Goal: Task Accomplishment & Management: Manage account settings

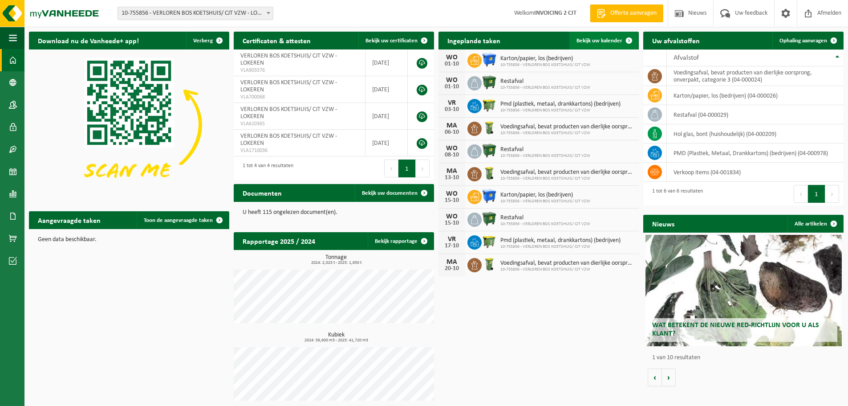
click at [588, 42] on span "Bekijk uw kalender" at bounding box center [600, 41] width 46 height 6
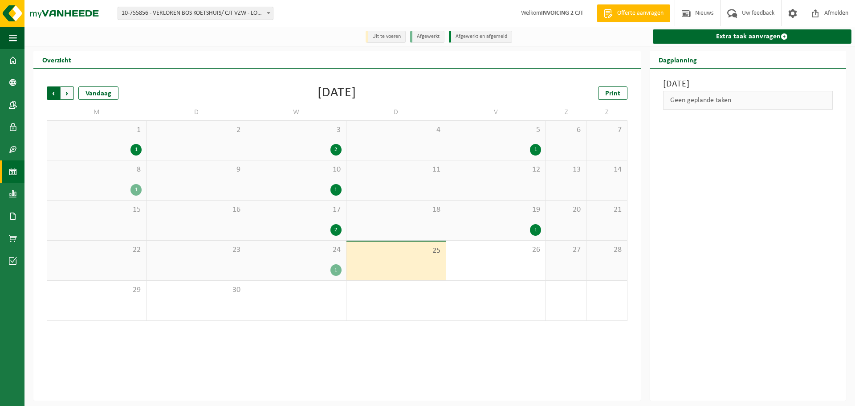
click at [71, 94] on span "Volgende" at bounding box center [67, 92] width 13 height 13
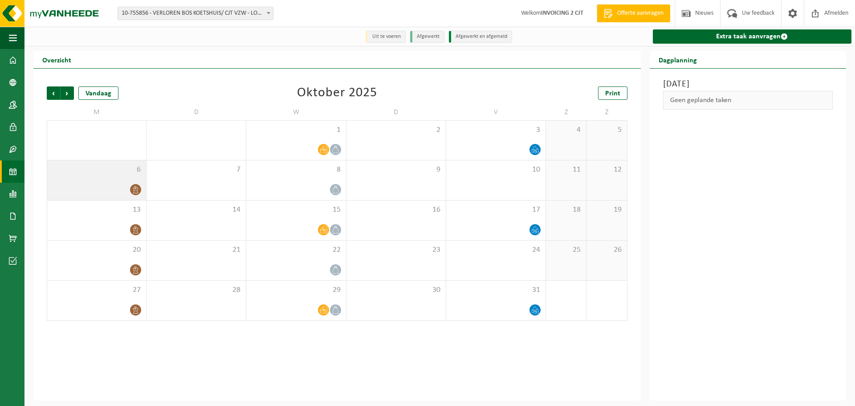
click at [131, 179] on div "6" at bounding box center [96, 180] width 99 height 40
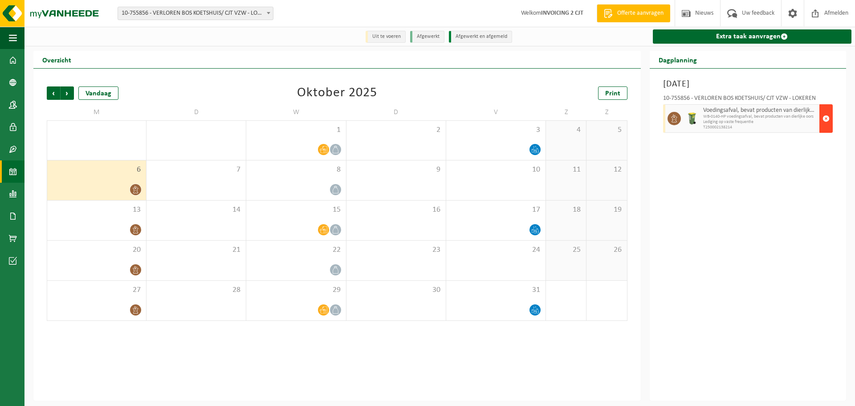
click at [825, 117] on span "button" at bounding box center [826, 119] width 7 height 18
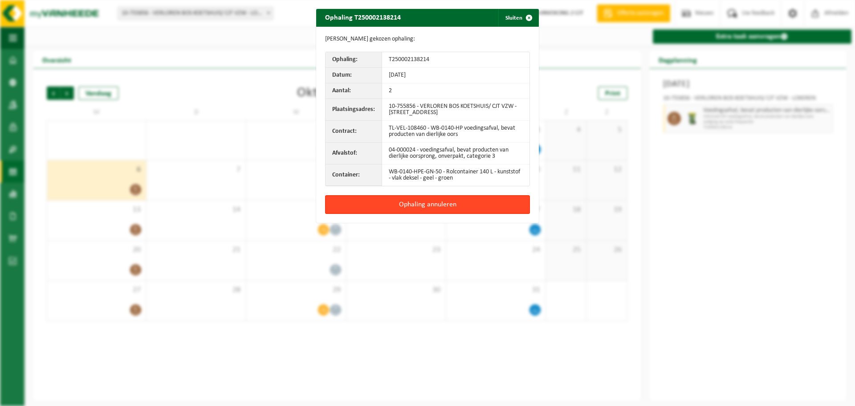
click at [430, 202] on button "Ophaling annuleren" at bounding box center [427, 204] width 205 height 19
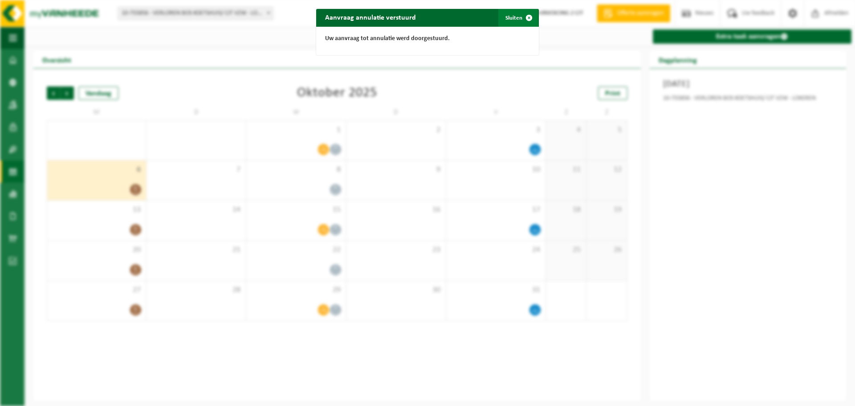
click at [511, 19] on button "Sluiten" at bounding box center [518, 18] width 40 height 18
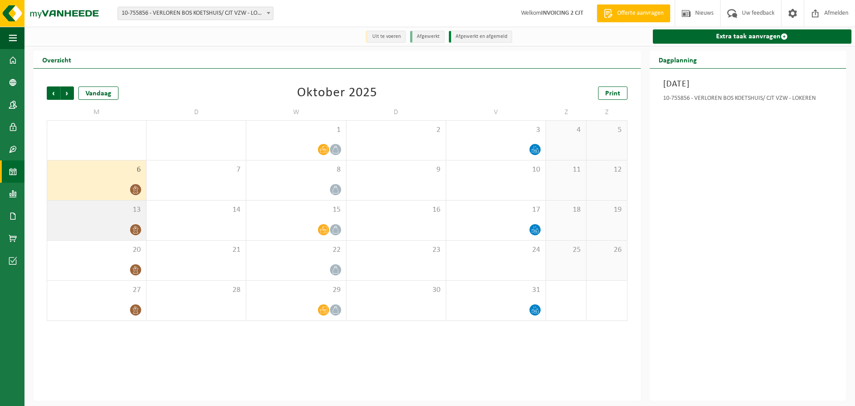
click at [116, 221] on div "13" at bounding box center [96, 220] width 99 height 40
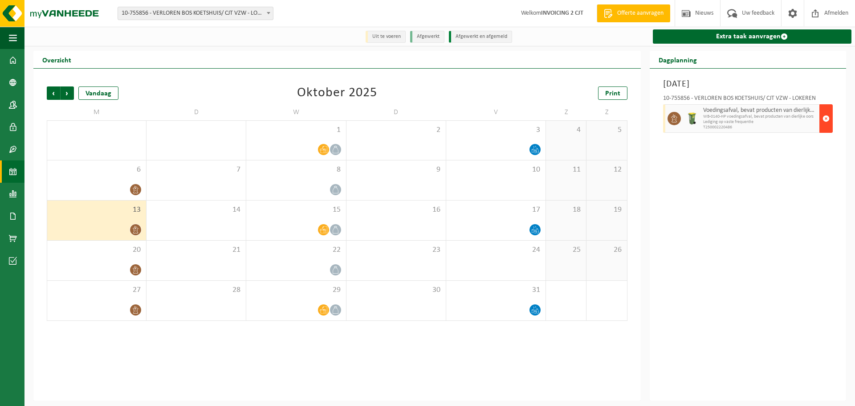
click at [827, 122] on span "button" at bounding box center [826, 119] width 7 height 18
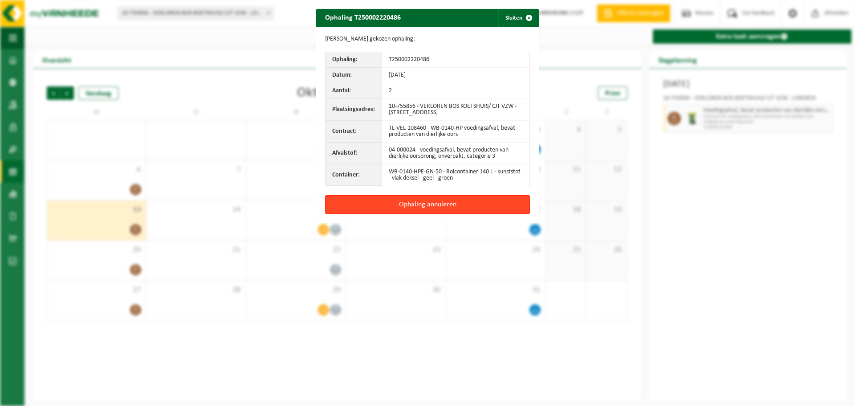
click at [420, 203] on button "Ophaling annuleren" at bounding box center [427, 204] width 205 height 19
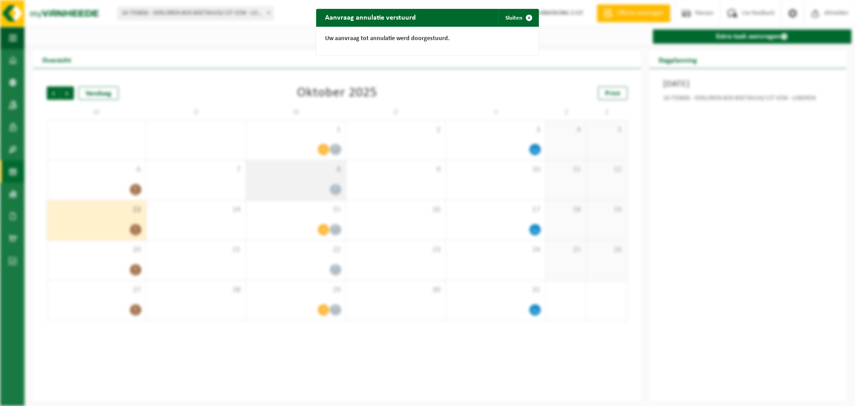
drag, startPoint x: 507, startPoint y: 17, endPoint x: 292, endPoint y: 188, distance: 274.9
click at [508, 17] on button "Sluiten" at bounding box center [518, 18] width 40 height 18
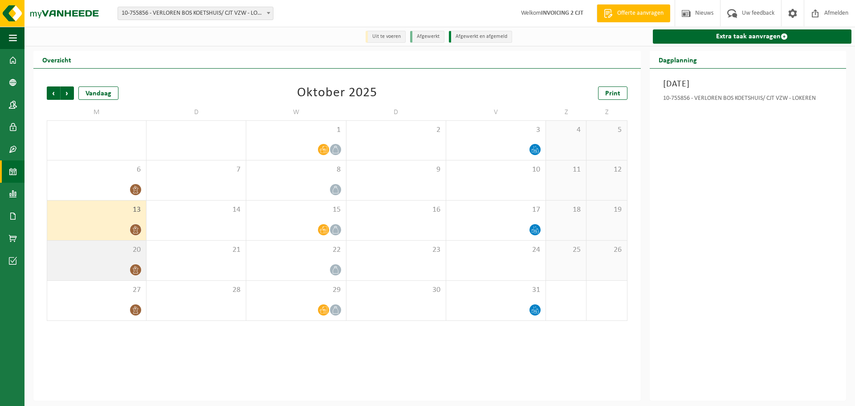
click at [130, 255] on span "20" at bounding box center [97, 250] width 90 height 10
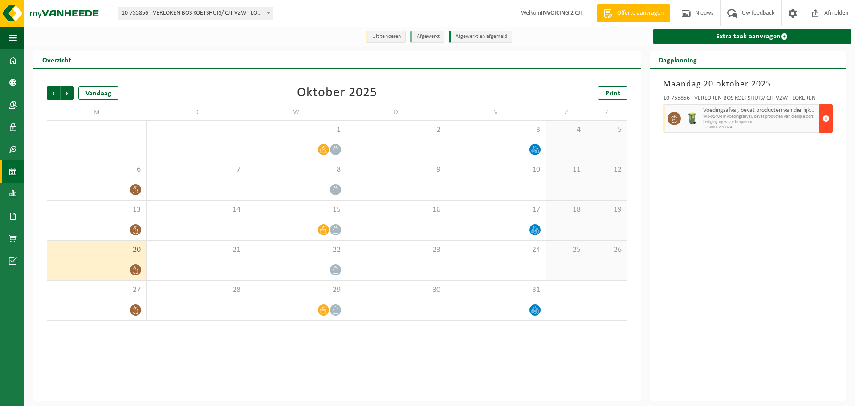
click at [826, 117] on span "button" at bounding box center [826, 119] width 7 height 18
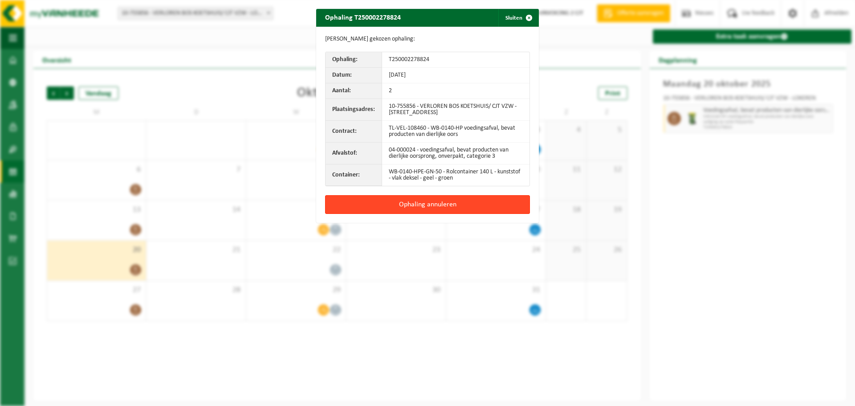
click at [473, 211] on button "Ophaling annuleren" at bounding box center [427, 204] width 205 height 19
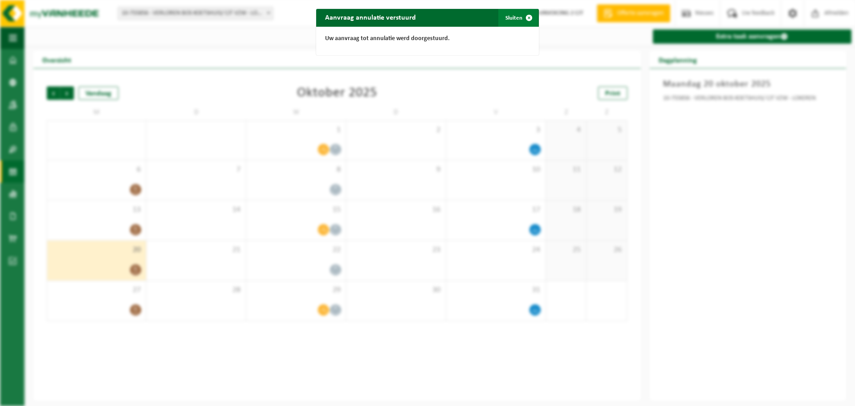
click at [507, 15] on button "Sluiten" at bounding box center [518, 18] width 40 height 18
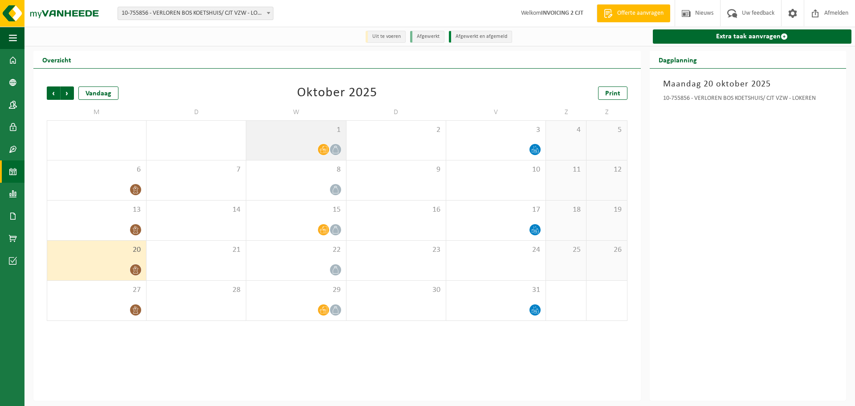
click at [309, 138] on div "1" at bounding box center [295, 140] width 99 height 39
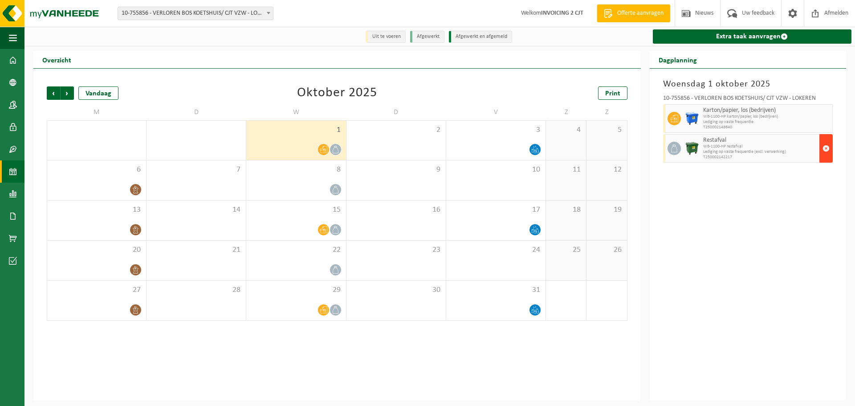
click at [826, 151] on span "button" at bounding box center [826, 148] width 7 height 18
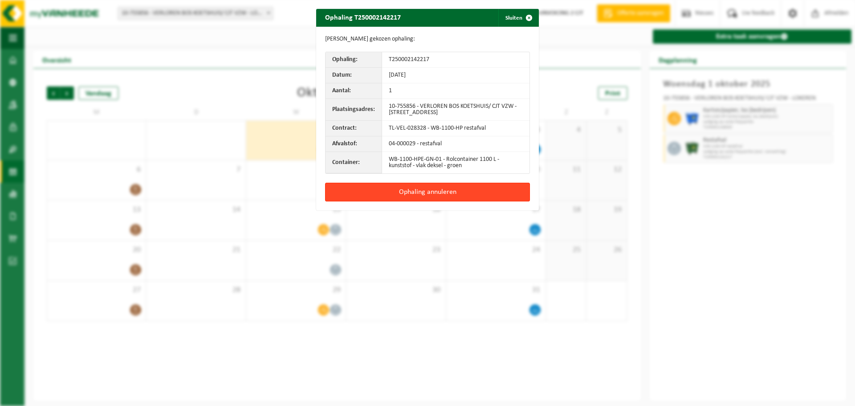
click at [438, 189] on button "Ophaling annuleren" at bounding box center [427, 192] width 205 height 19
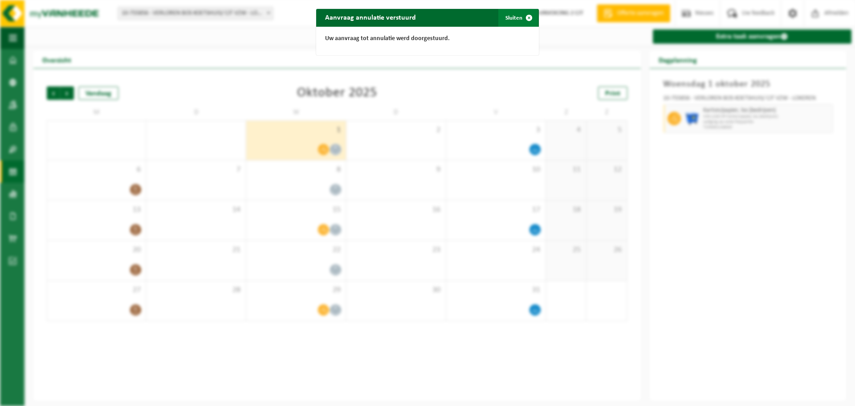
click at [522, 20] on span "button" at bounding box center [529, 18] width 18 height 18
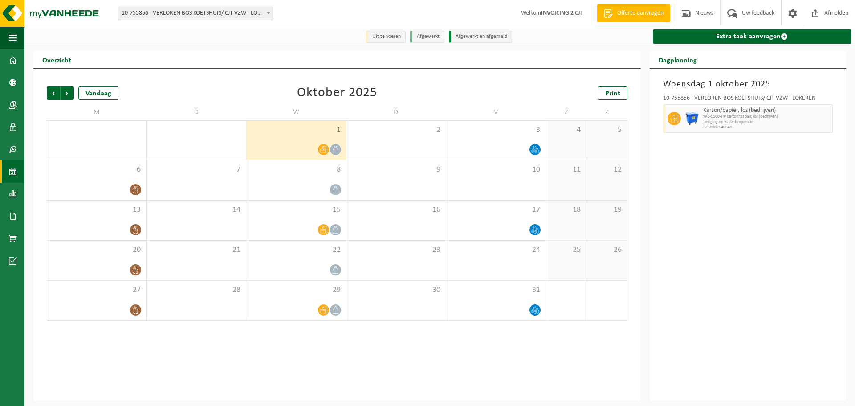
click at [243, 12] on span "10-755856 - VERLOREN BOS KOETSHUIS/ CJT VZW - LOKEREN" at bounding box center [195, 13] width 155 height 12
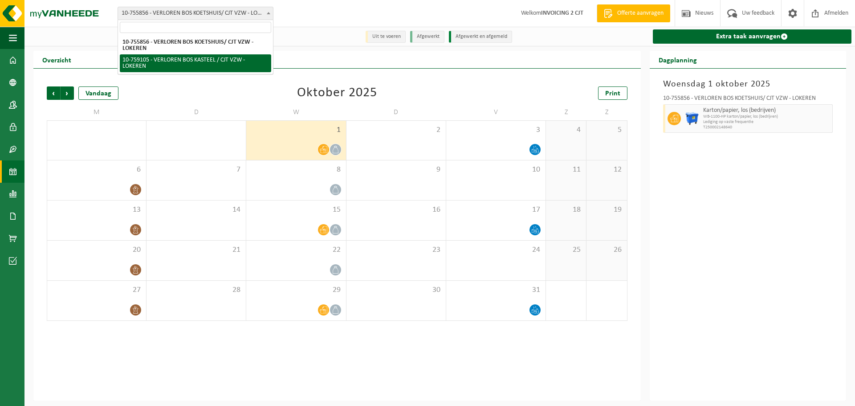
select select "9721"
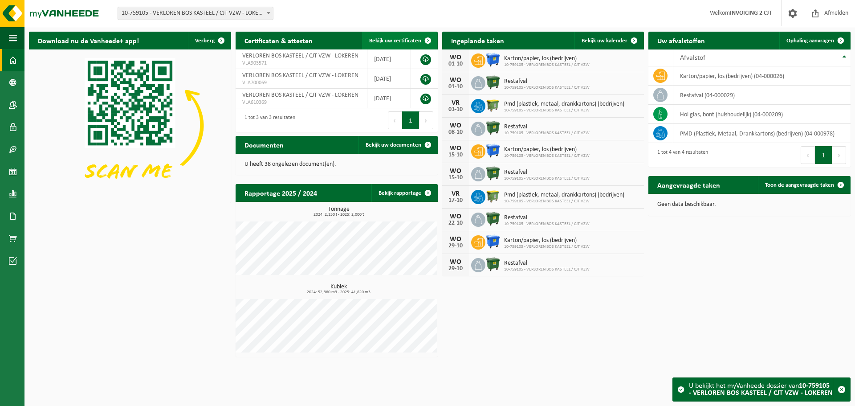
click at [408, 38] on span "Bekijk uw certificaten" at bounding box center [395, 41] width 52 height 6
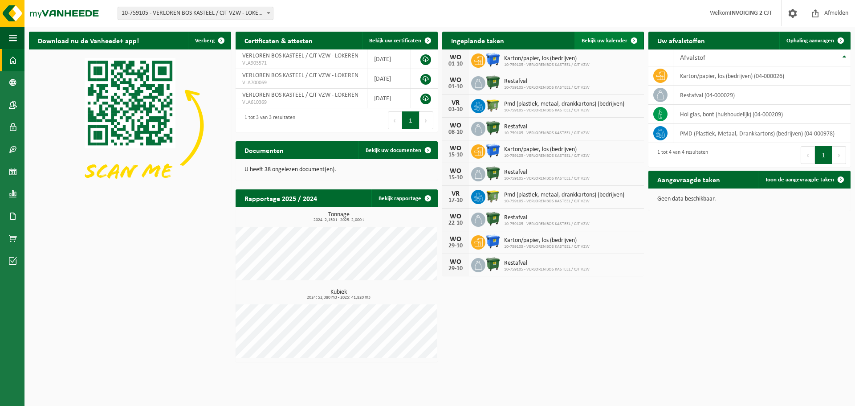
click at [618, 42] on span "Bekijk uw kalender" at bounding box center [605, 41] width 46 height 6
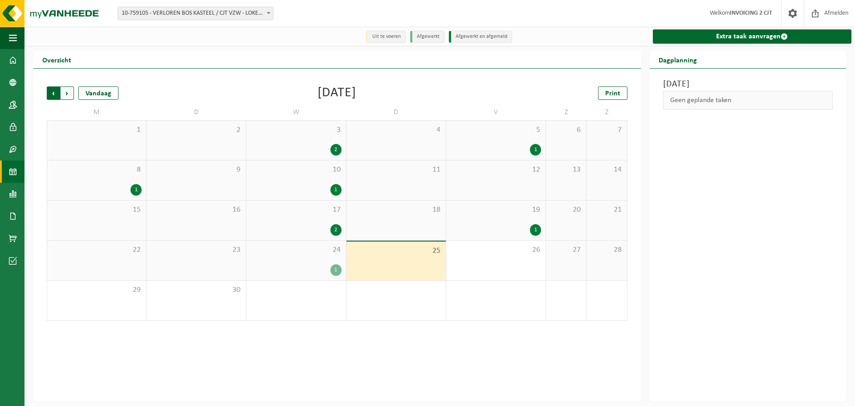
click at [72, 92] on span "Volgende" at bounding box center [67, 92] width 13 height 13
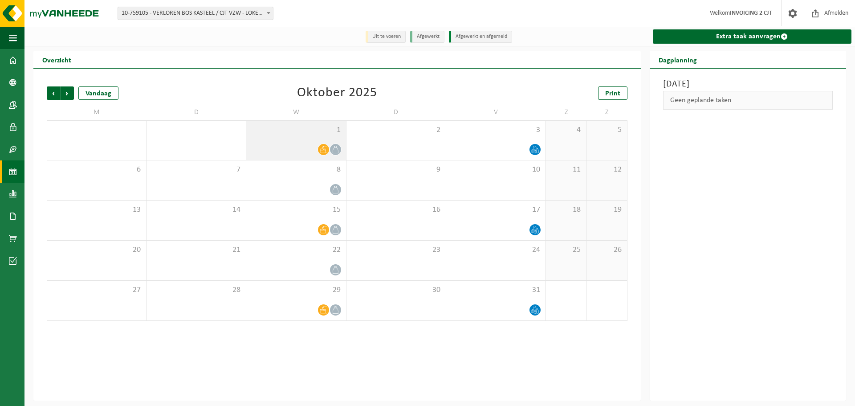
click at [326, 131] on span "1" at bounding box center [296, 130] width 90 height 10
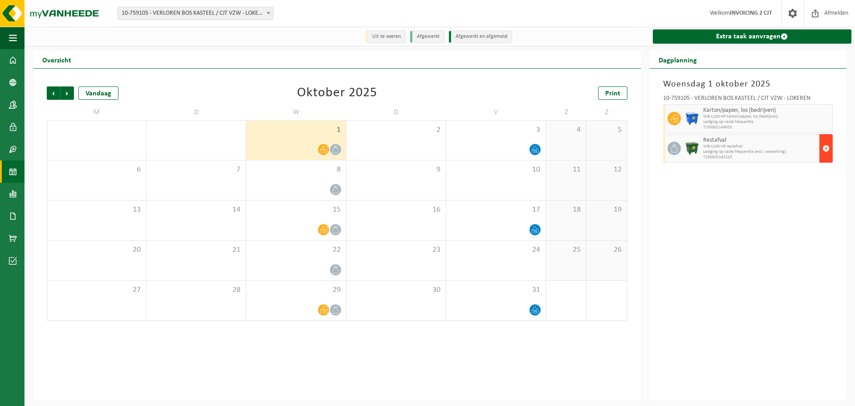
click at [827, 149] on span "button" at bounding box center [826, 148] width 7 height 18
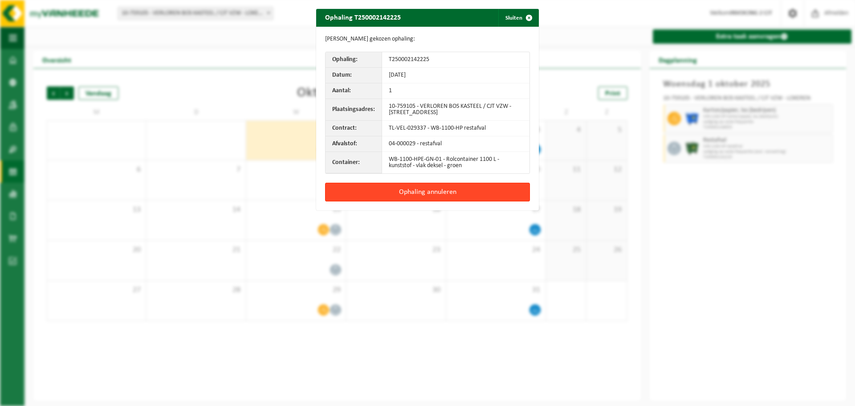
click at [435, 188] on button "Ophaling annuleren" at bounding box center [427, 192] width 205 height 19
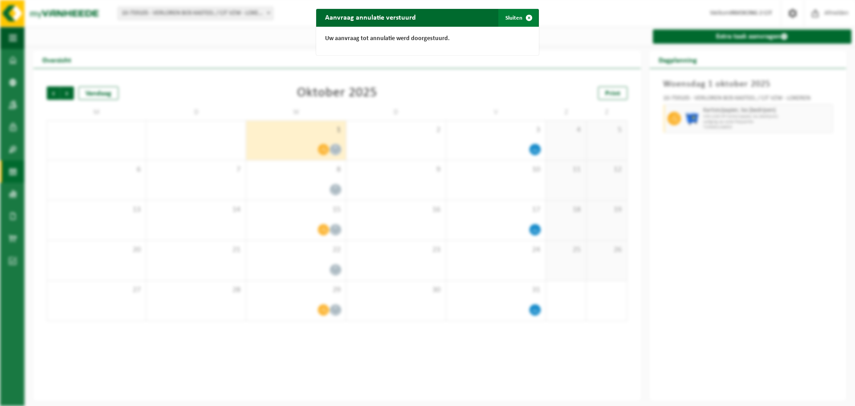
click at [506, 17] on button "Sluiten" at bounding box center [518, 18] width 40 height 18
